Goal: Task Accomplishment & Management: Use online tool/utility

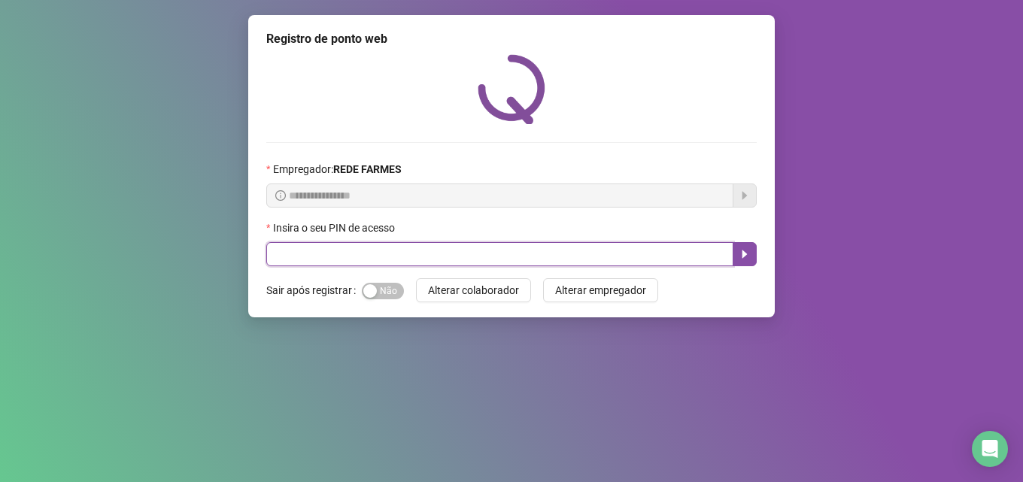
click at [333, 257] on input "text" at bounding box center [499, 254] width 467 height 24
type input "*****"
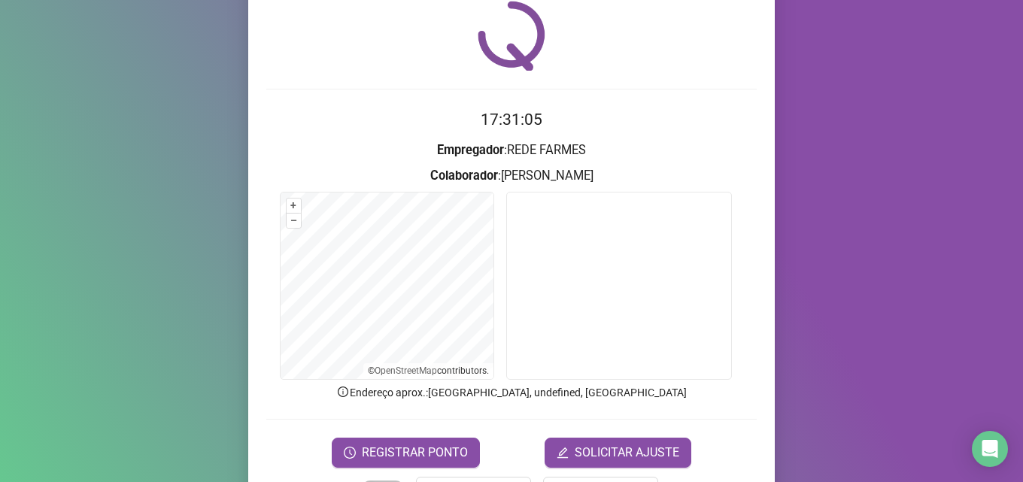
scroll to position [105, 0]
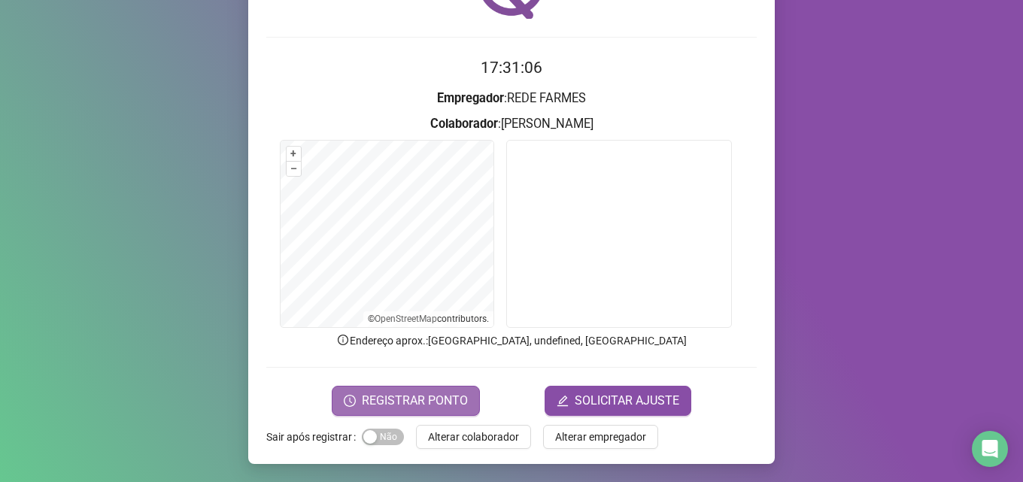
click at [425, 406] on span "REGISTRAR PONTO" at bounding box center [415, 401] width 106 height 18
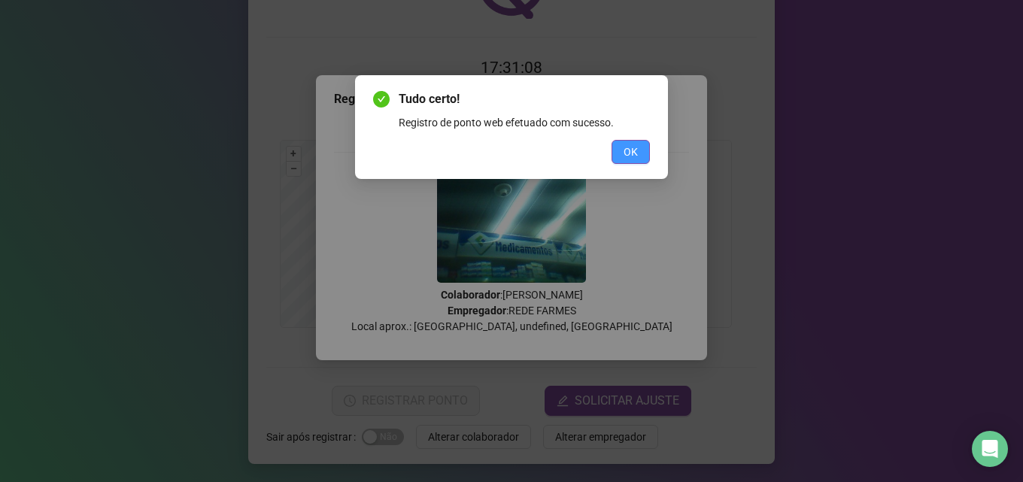
click at [623, 156] on button "OK" at bounding box center [631, 152] width 38 height 24
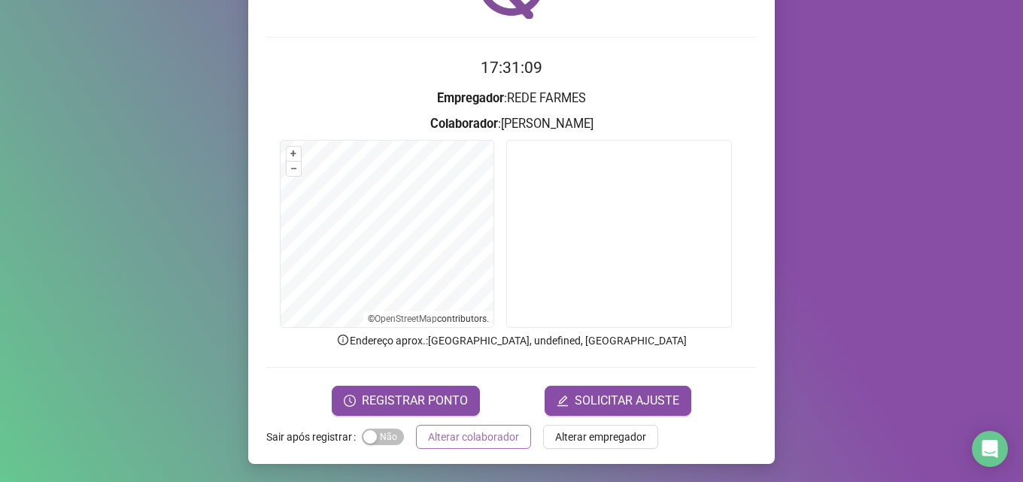
click at [491, 433] on span "Alterar colaborador" at bounding box center [473, 437] width 91 height 17
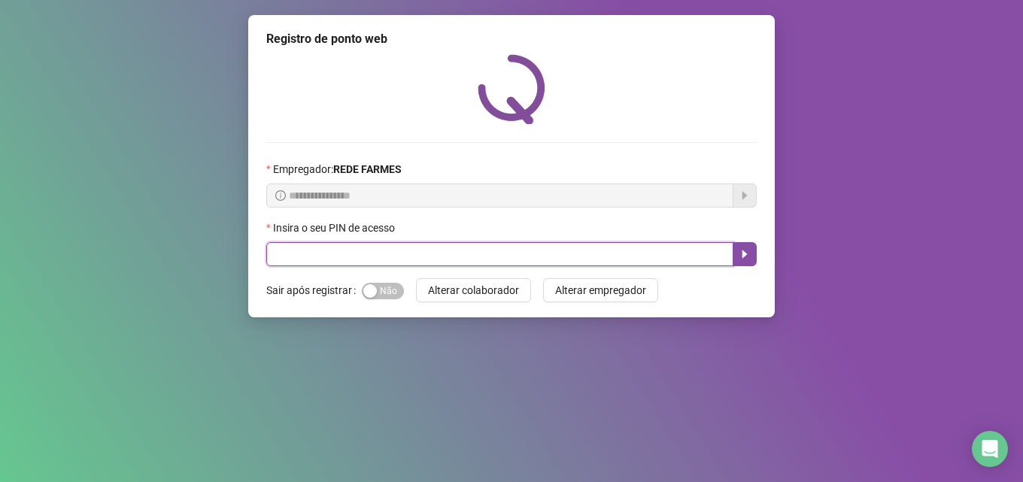
click at [399, 260] on input "text" at bounding box center [499, 254] width 467 height 24
type input "*****"
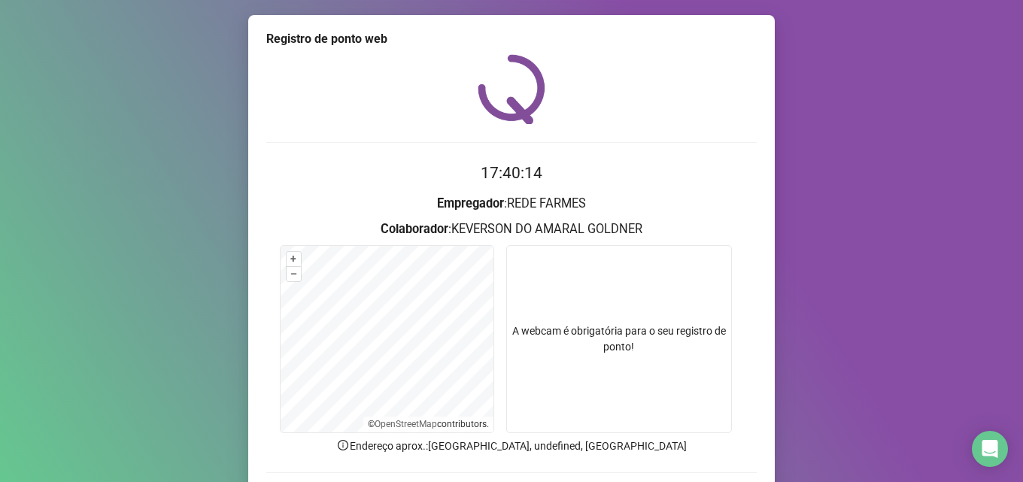
scroll to position [105, 0]
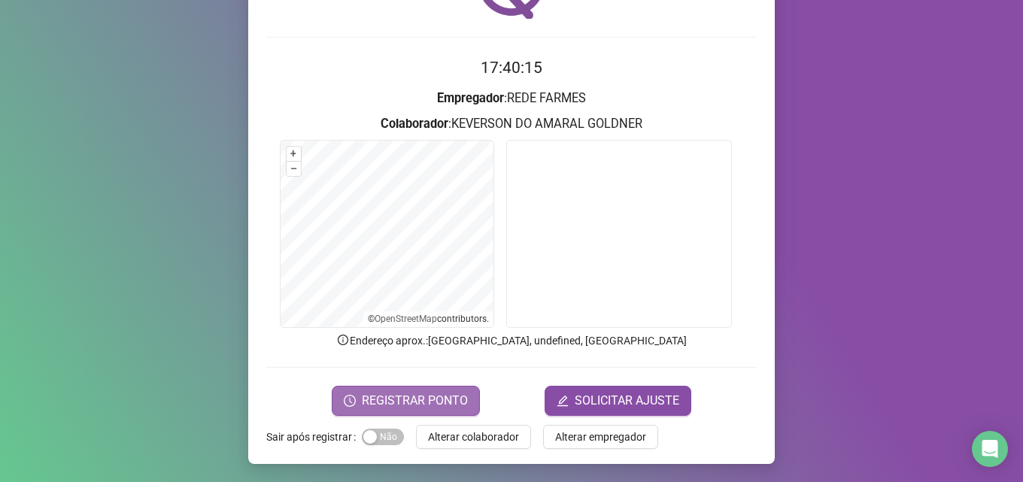
click at [446, 399] on span "REGISTRAR PONTO" at bounding box center [415, 401] width 106 height 18
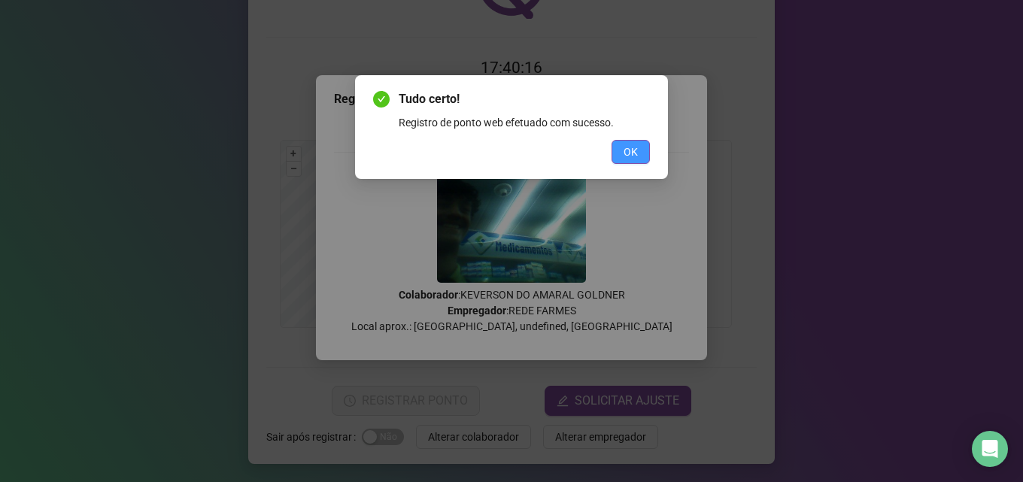
click at [631, 154] on span "OK" at bounding box center [631, 152] width 14 height 17
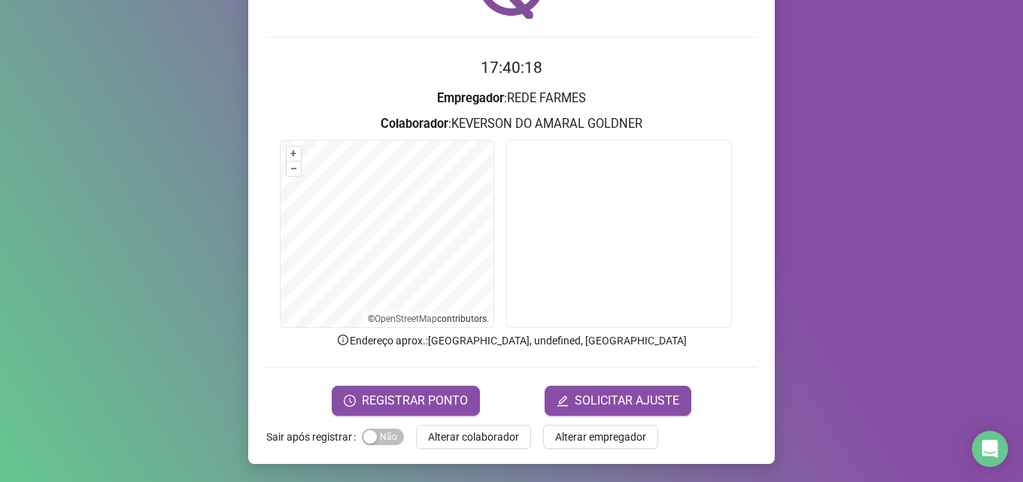
drag, startPoint x: 442, startPoint y: 436, endPoint x: 412, endPoint y: 444, distance: 31.0
click at [444, 435] on span "Alterar colaborador" at bounding box center [473, 437] width 91 height 17
